Goal: Find specific page/section: Find specific page/section

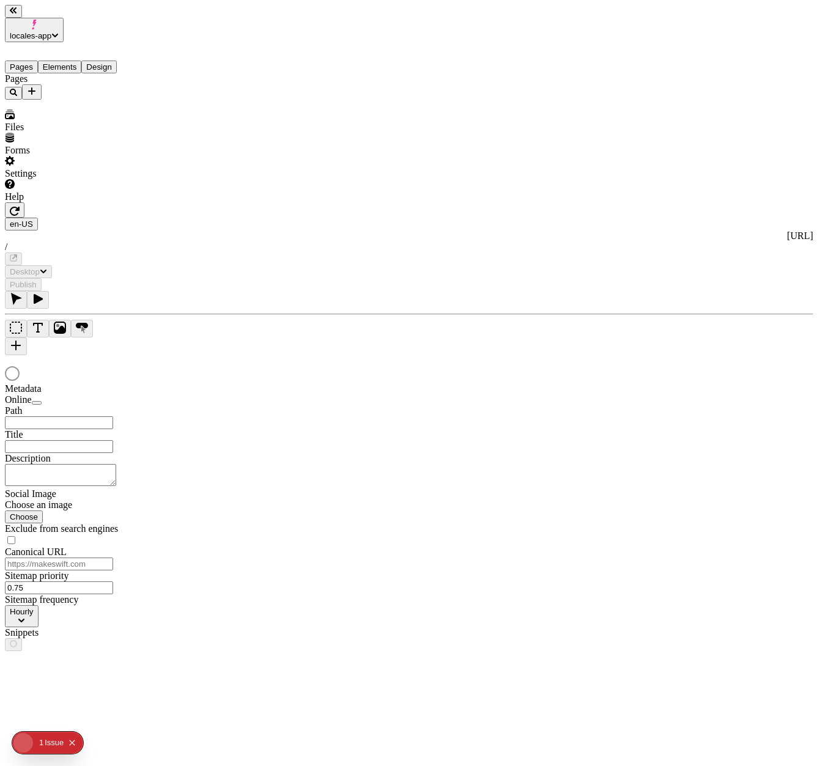
type input "/page-3"
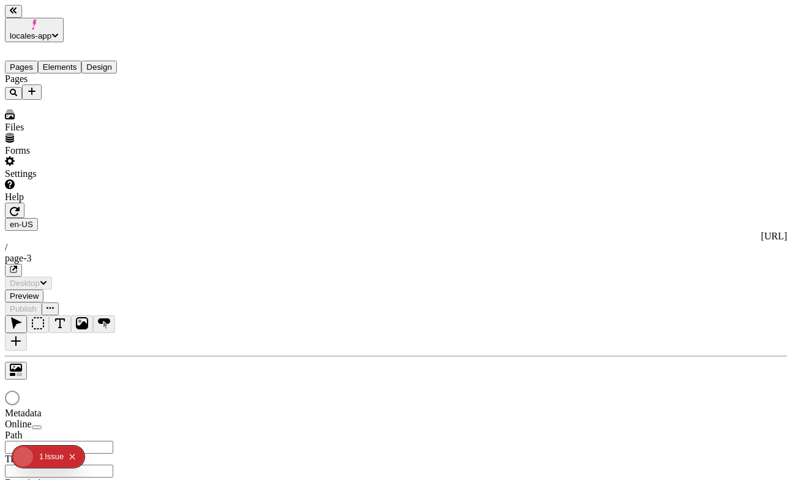
type input "/page-3"
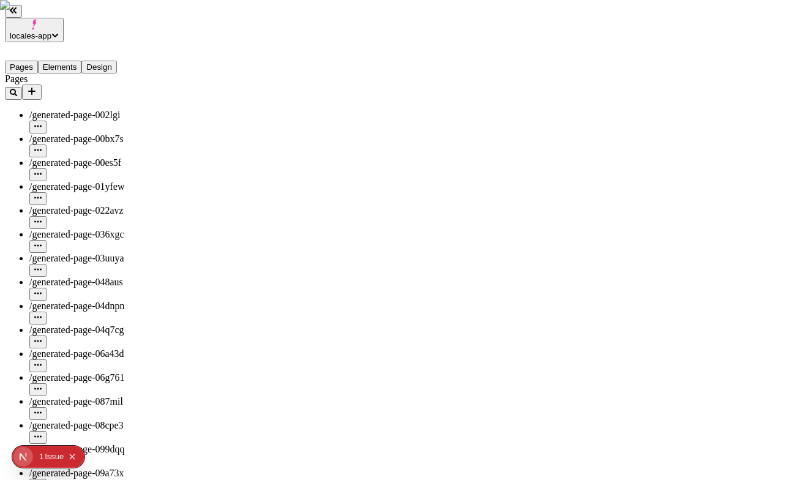
click at [65, 61] on button "Elements" at bounding box center [60, 67] width 44 height 13
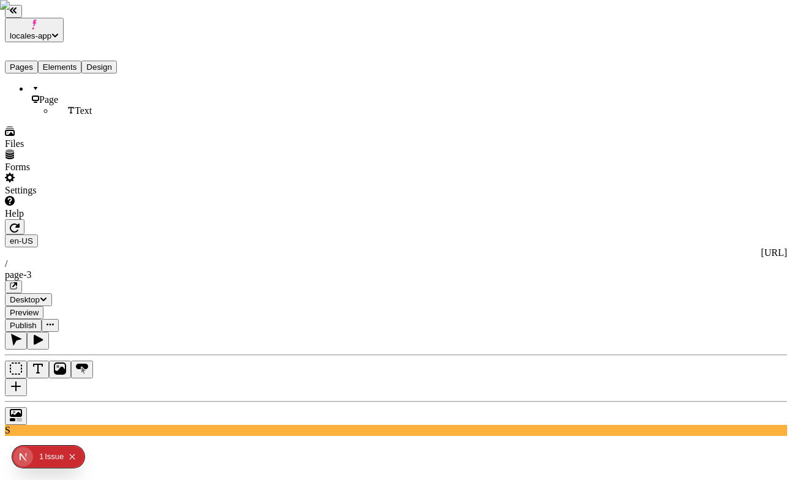
click at [63, 61] on button "Elements" at bounding box center [60, 67] width 44 height 13
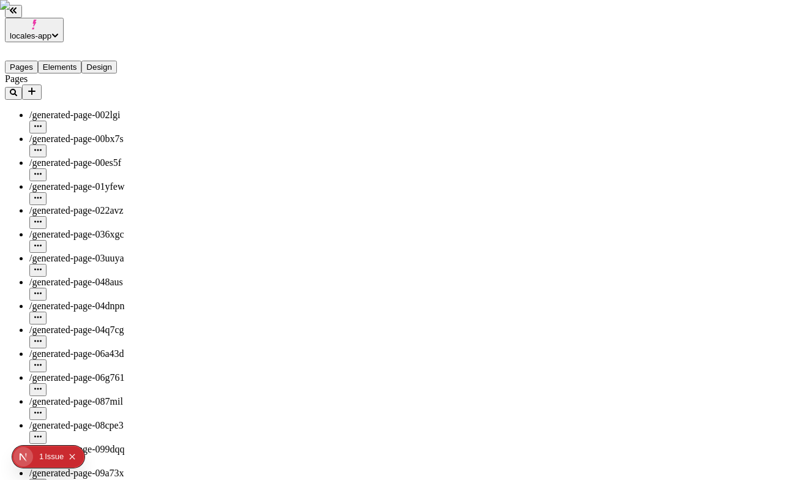
drag, startPoint x: 42, startPoint y: 46, endPoint x: 255, endPoint y: 120, distance: 225.9
click at [38, 61] on button "Pages" at bounding box center [21, 67] width 33 height 13
click at [133, 133] on div "/generated-page-00bx7s" at bounding box center [90, 145] width 122 height 24
click at [46, 144] on button "button" at bounding box center [37, 150] width 17 height 13
click at [42, 194] on icon "button" at bounding box center [37, 197] width 7 height 7
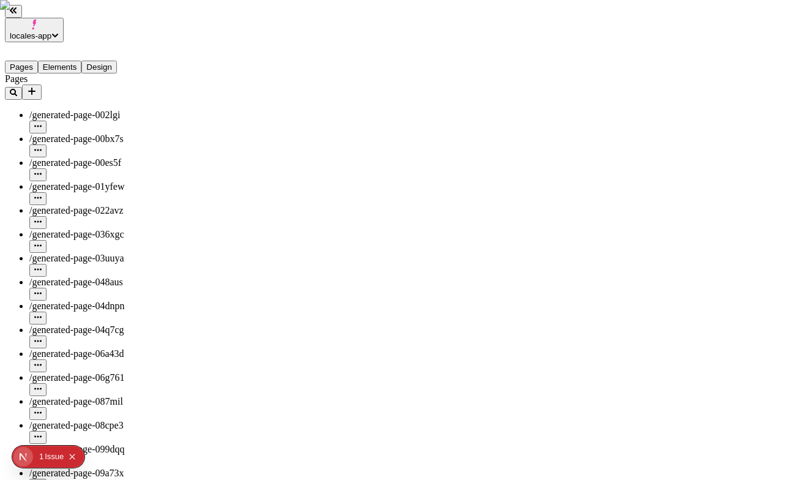
type input "/generated-page-00bx7s"
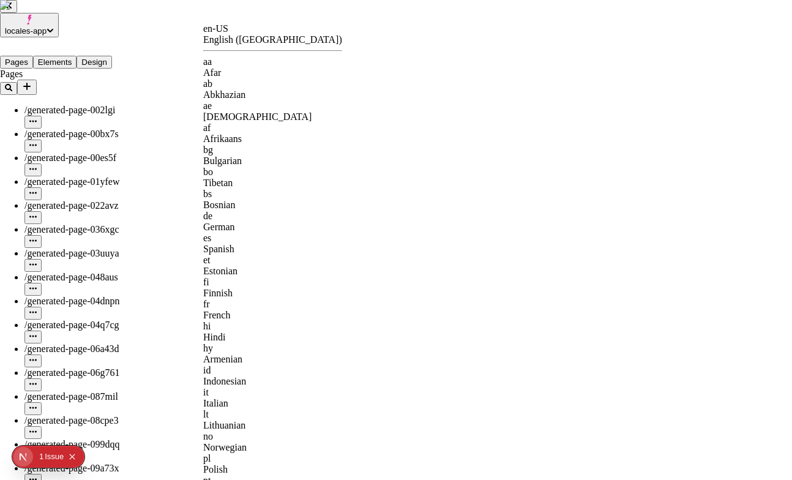
click at [232, 100] on div "ae Avestan" at bounding box center [272, 111] width 139 height 22
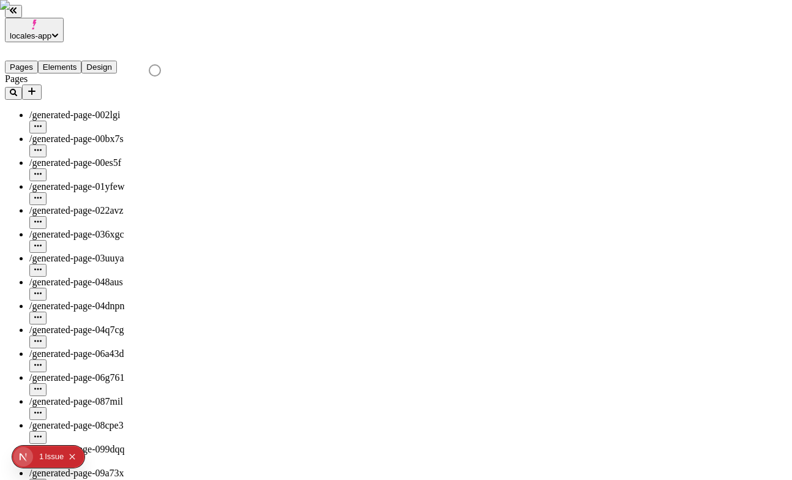
type input "/generated-page-00bx7s"
